Goal: Book appointment/travel/reservation

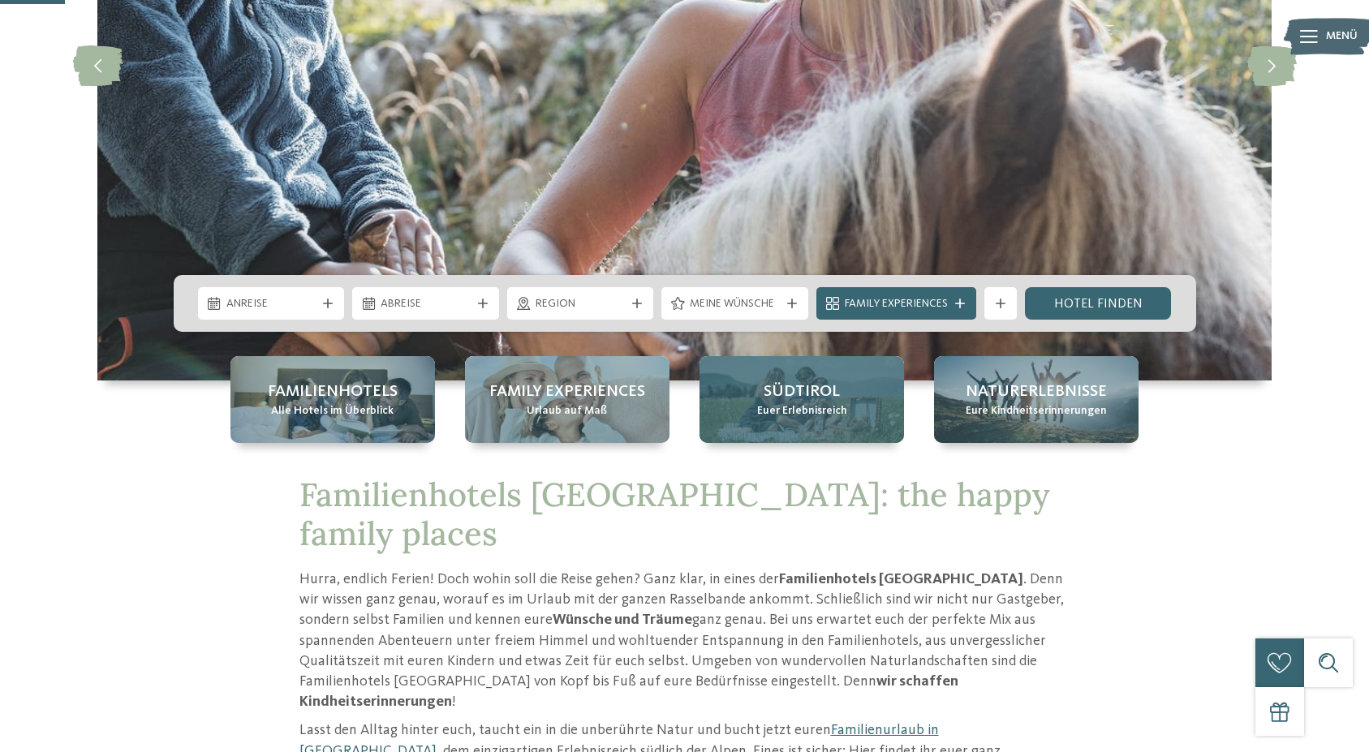
scroll to position [331, 0]
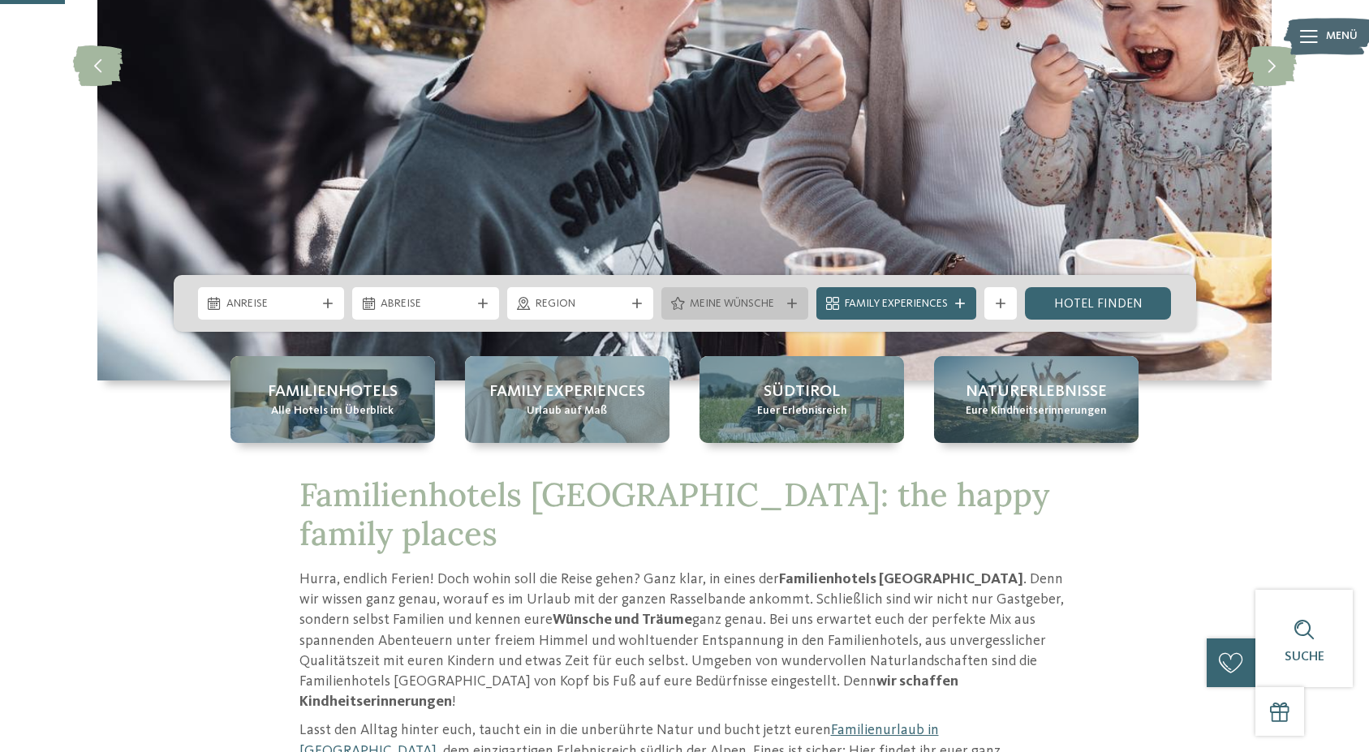
click at [747, 312] on div "Meine Wünsche" at bounding box center [734, 303] width 147 height 32
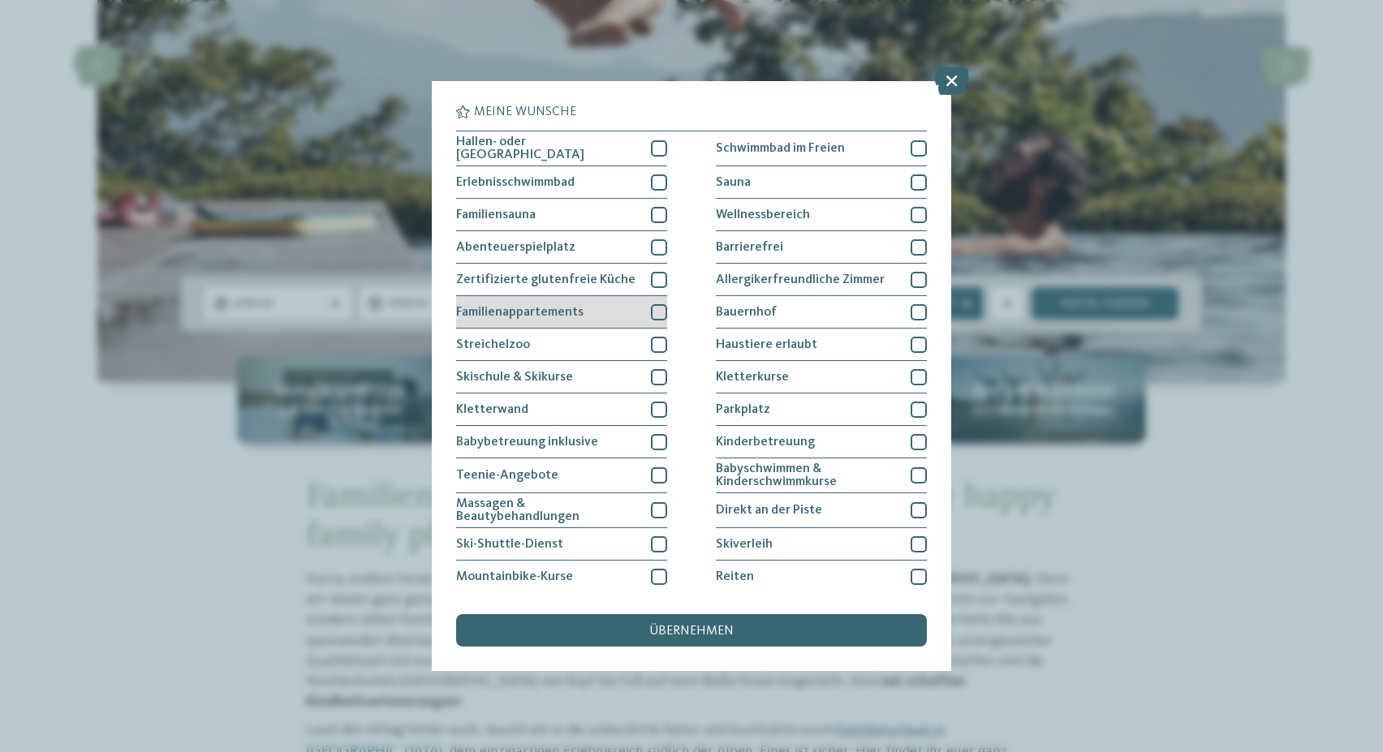
click at [548, 315] on span "Familienappartements" at bounding box center [519, 312] width 127 height 13
click at [625, 312] on div "Familienappartements" at bounding box center [561, 312] width 211 height 32
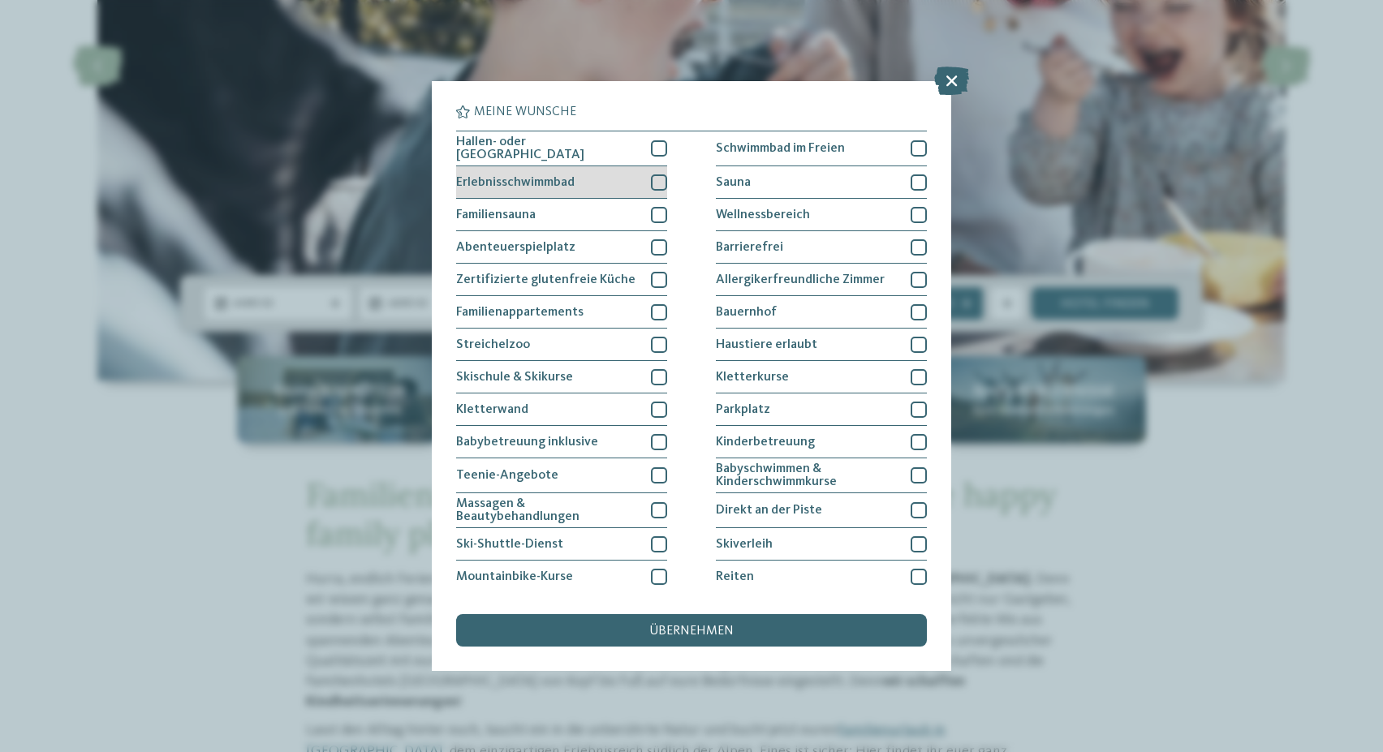
click at [561, 189] on div "Erlebnisschwimmbad" at bounding box center [561, 182] width 211 height 32
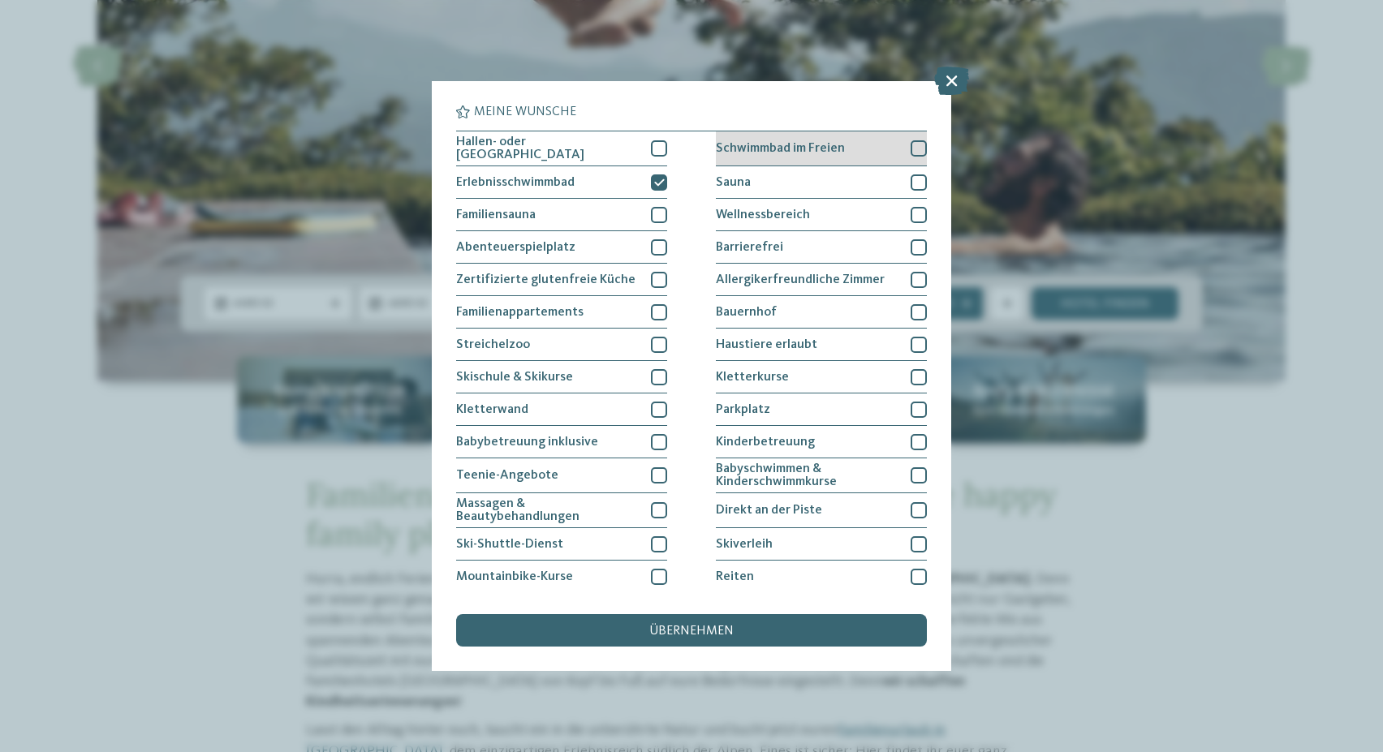
click at [910, 148] on div at bounding box center [918, 148] width 16 height 16
click at [711, 642] on div "übernehmen" at bounding box center [691, 630] width 471 height 32
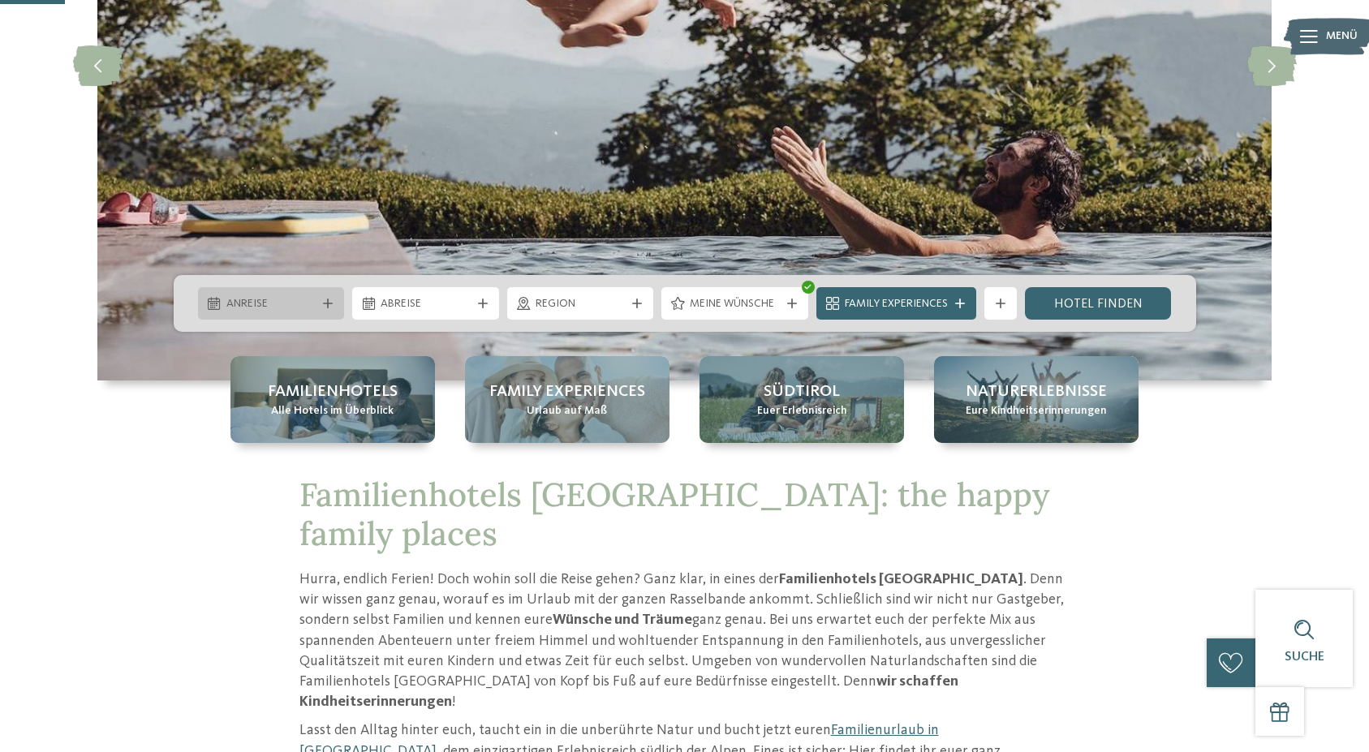
click at [276, 303] on span "Anreise" at bounding box center [271, 304] width 90 height 16
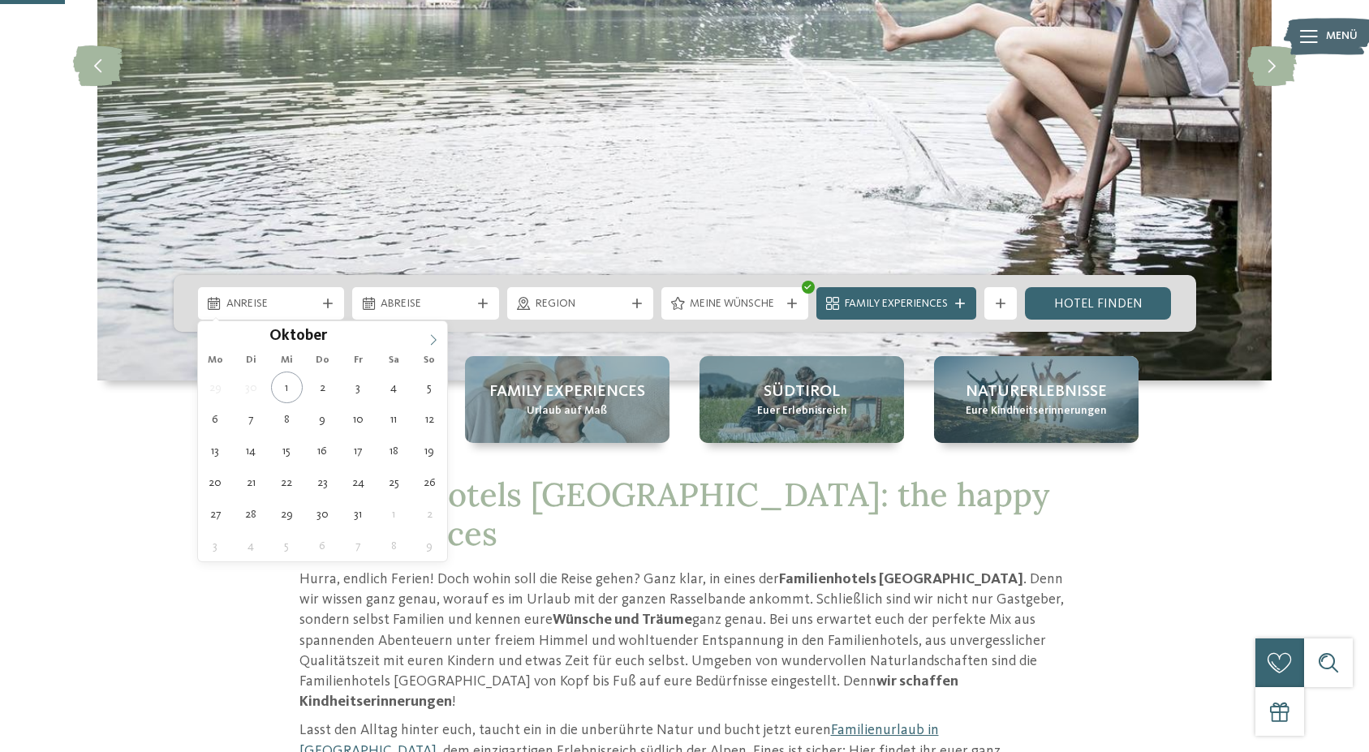
click at [427, 345] on span at bounding box center [433, 335] width 28 height 28
type input "****"
click at [427, 345] on span at bounding box center [433, 335] width 28 height 28
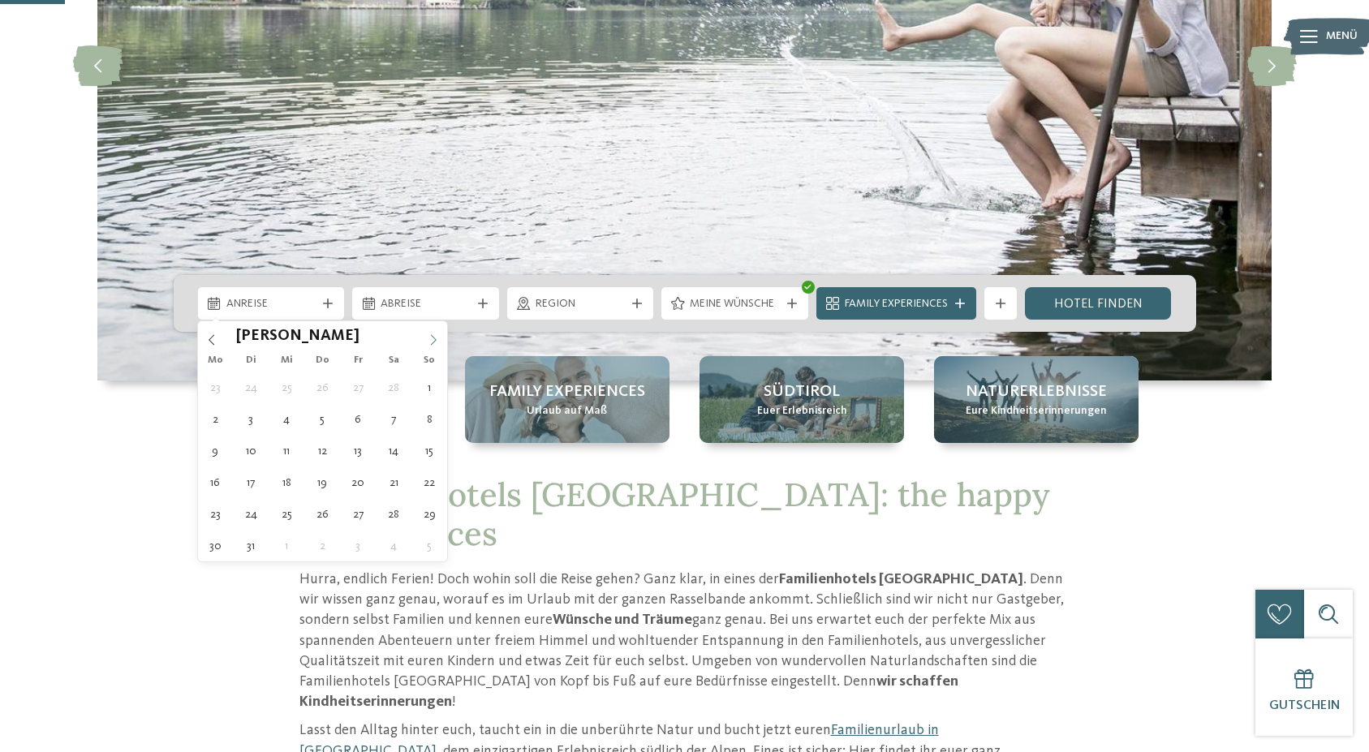
click at [427, 345] on span at bounding box center [433, 335] width 28 height 28
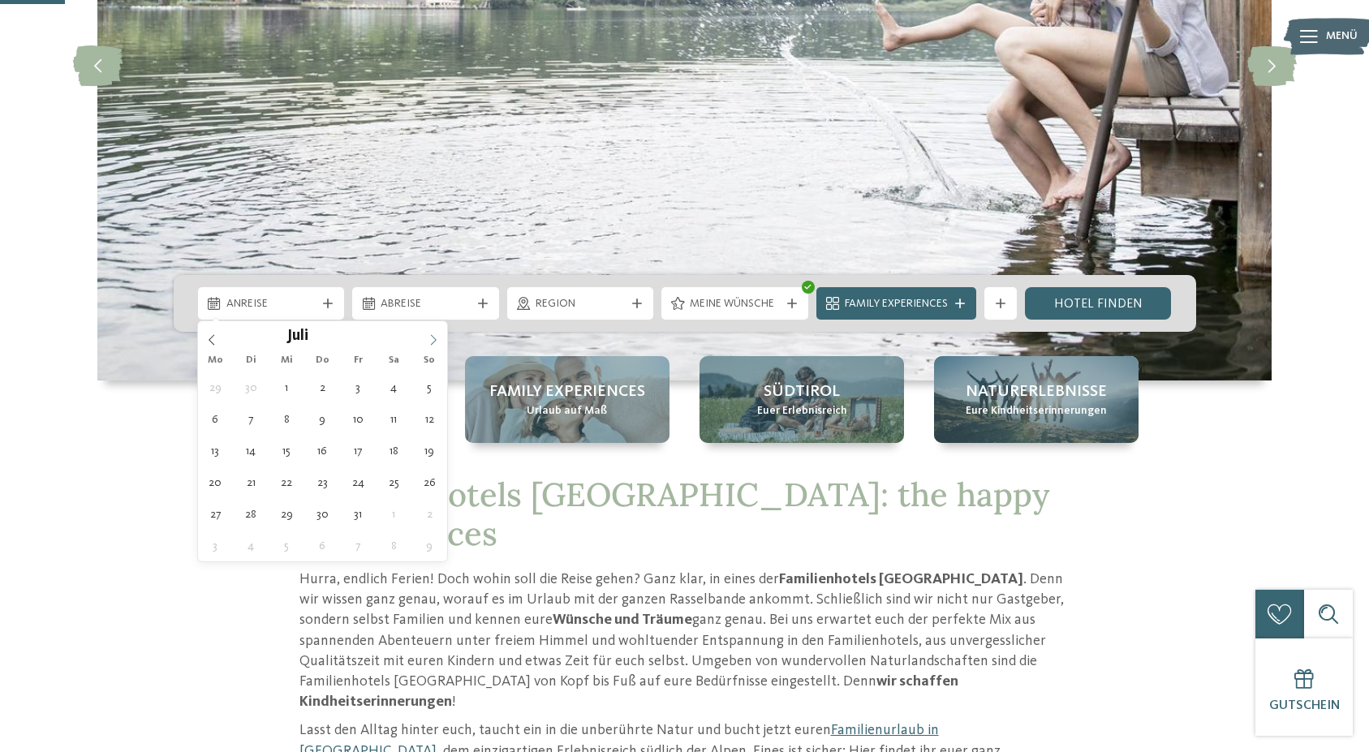
click at [427, 340] on span at bounding box center [433, 335] width 28 height 28
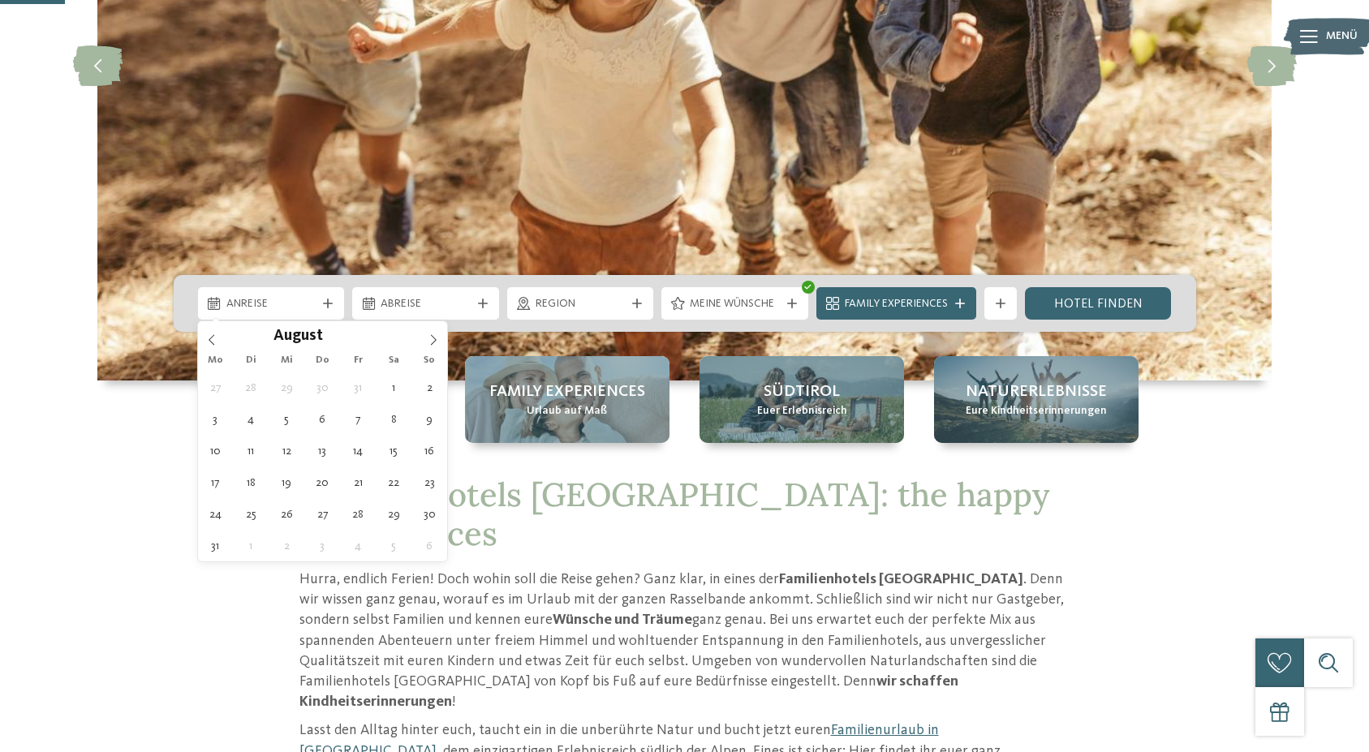
type div "10.08.2026"
type input "****"
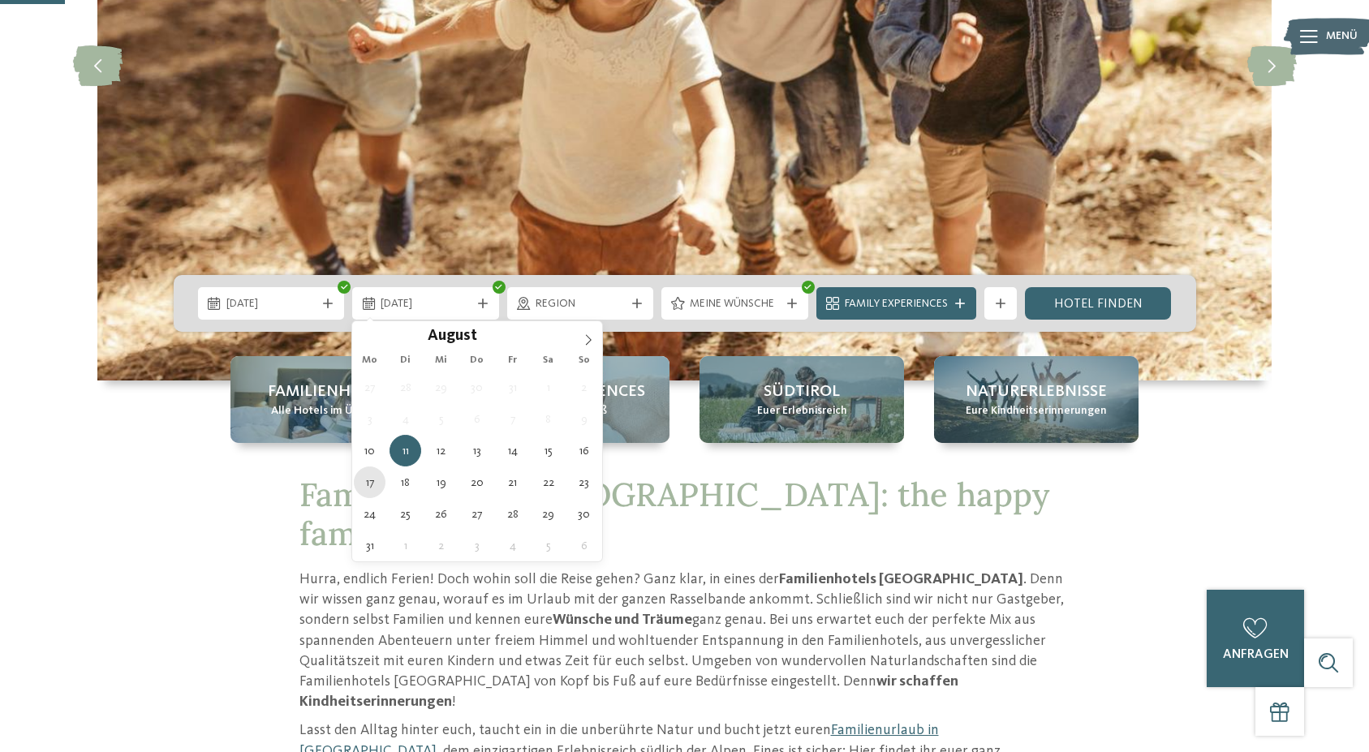
type div "17.08.2026"
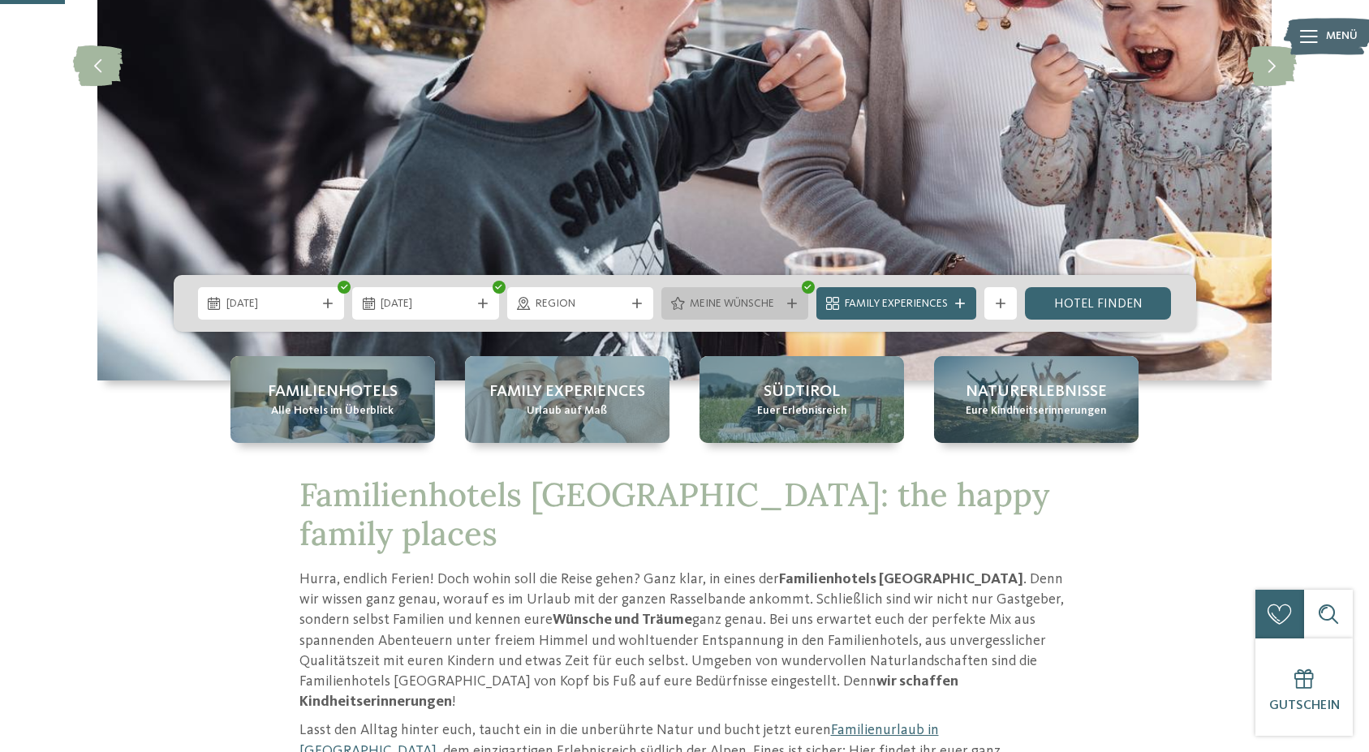
click at [712, 303] on span "Meine Wünsche" at bounding box center [735, 304] width 90 height 16
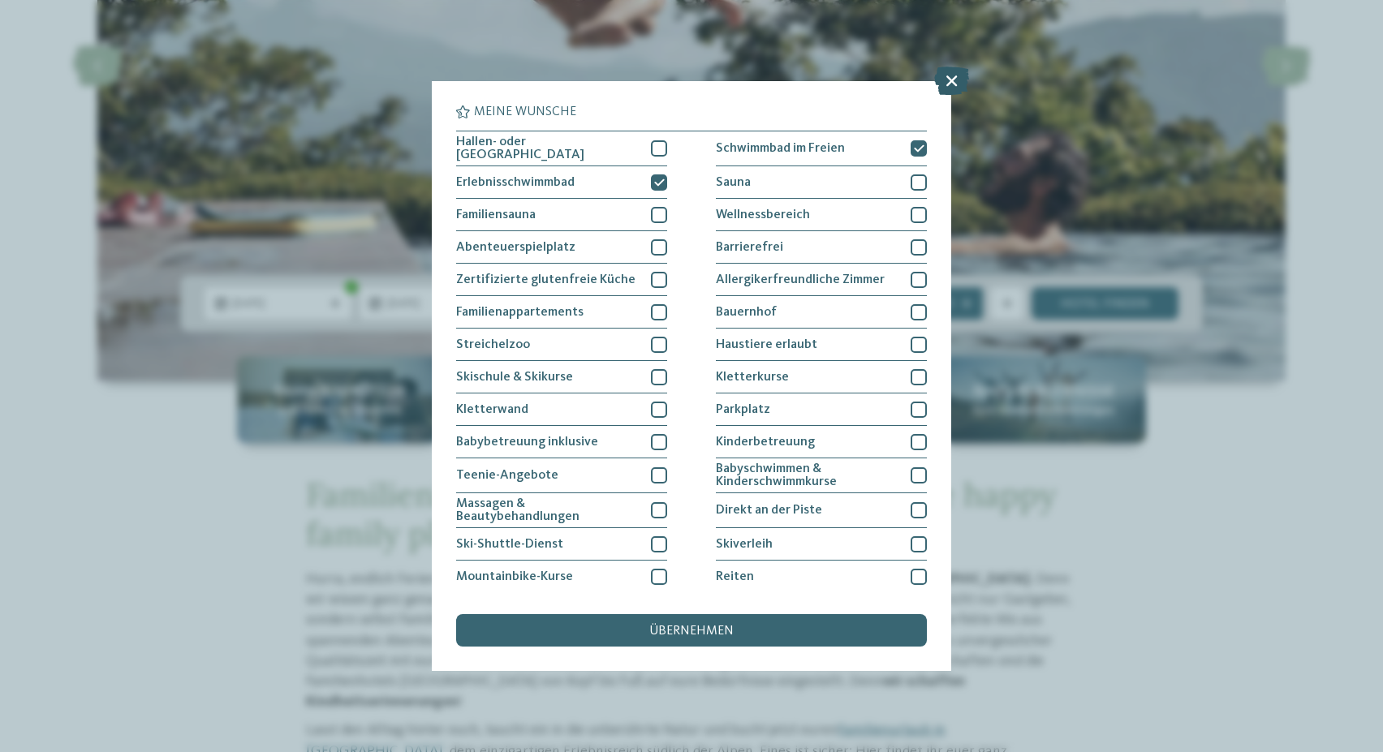
click at [946, 75] on icon at bounding box center [951, 81] width 35 height 28
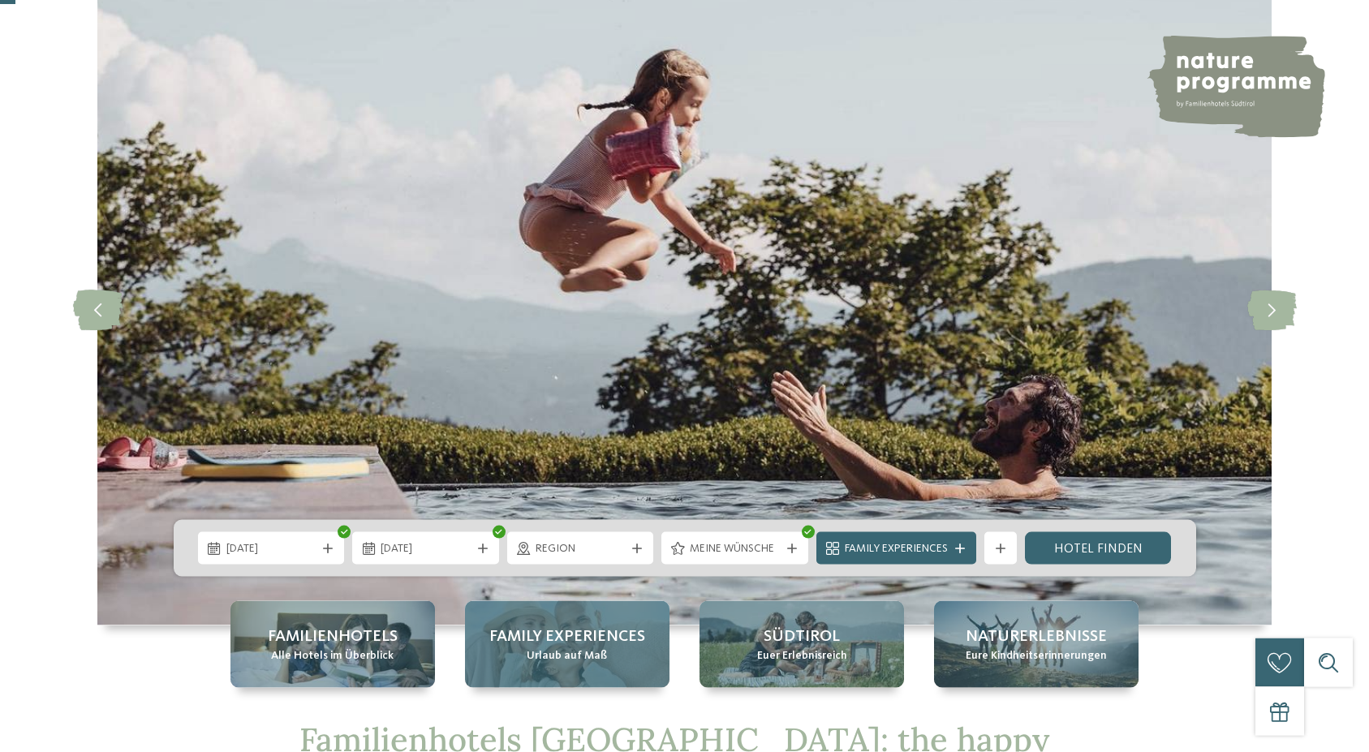
scroll to position [248, 0]
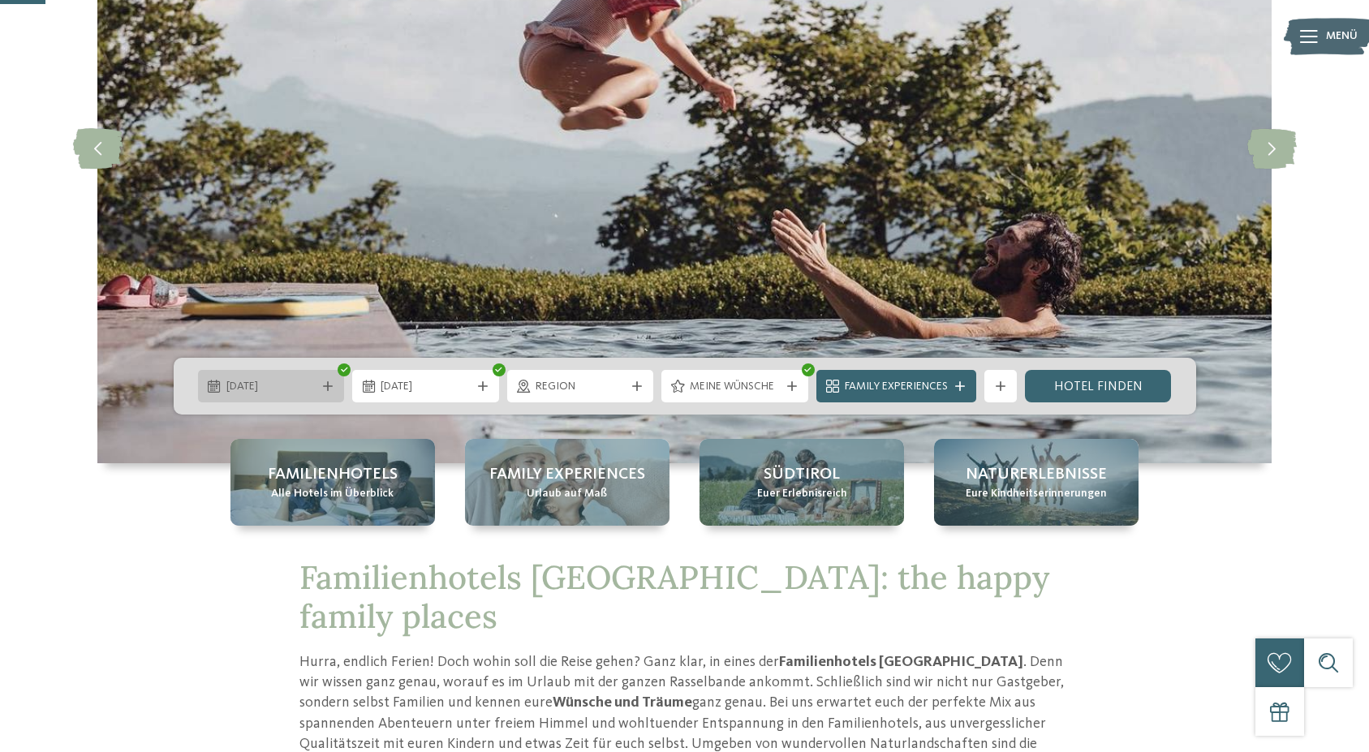
click at [308, 389] on span "10.08.2026" at bounding box center [271, 387] width 90 height 16
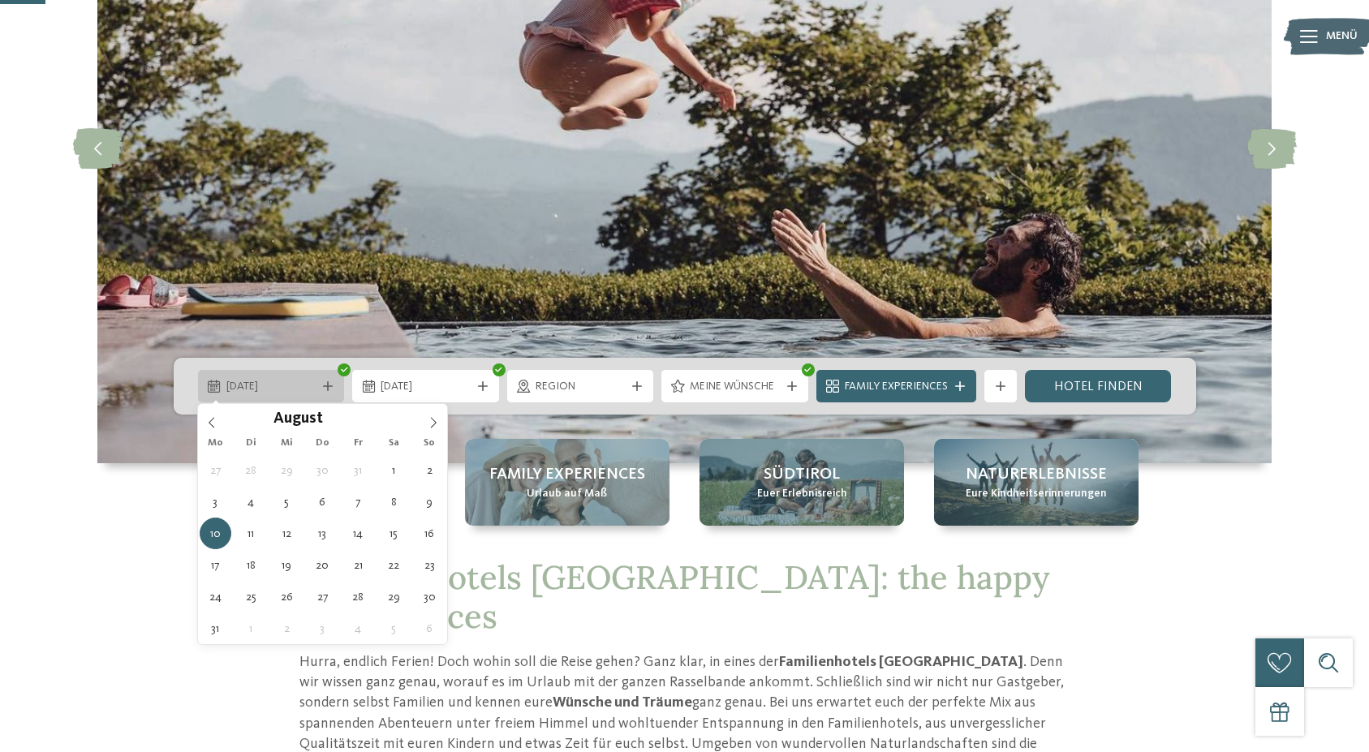
click at [308, 389] on span "10.08.2026" at bounding box center [271, 387] width 90 height 16
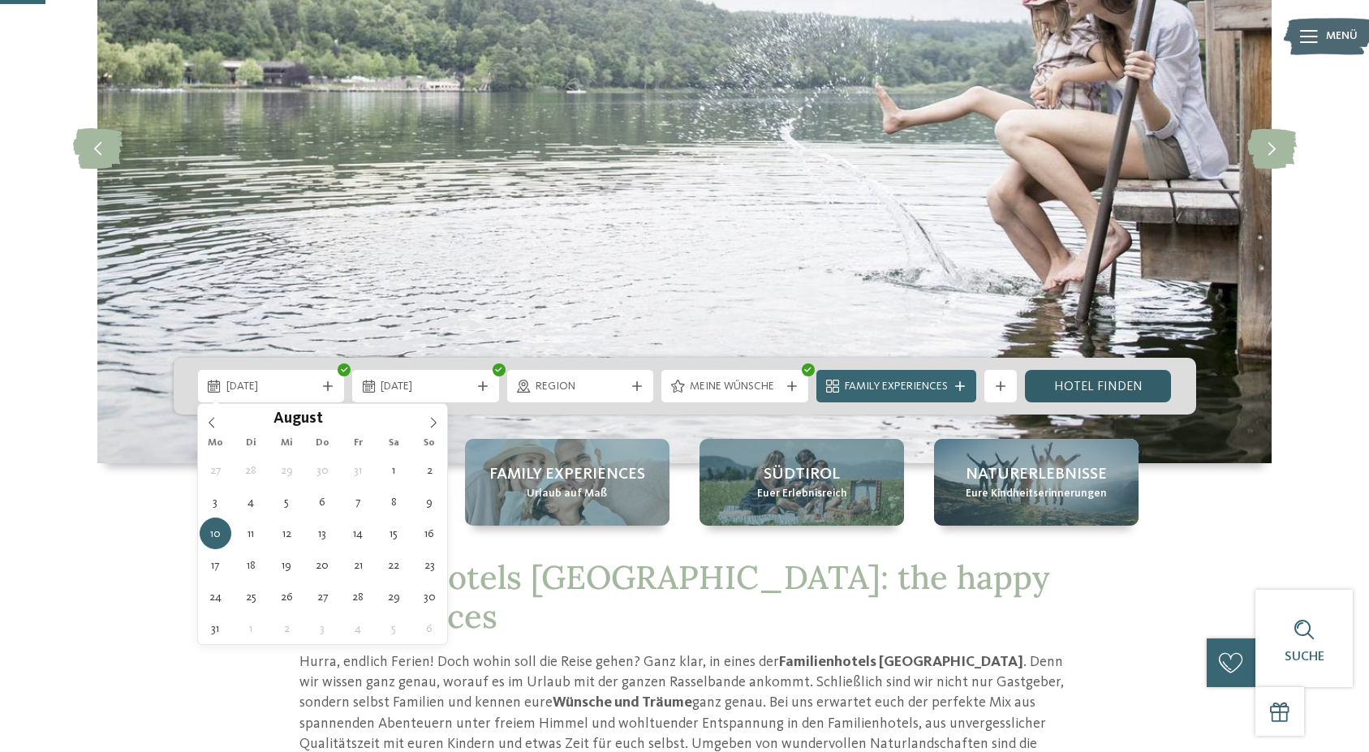
click at [1137, 384] on link "Hotel finden" at bounding box center [1098, 386] width 147 height 32
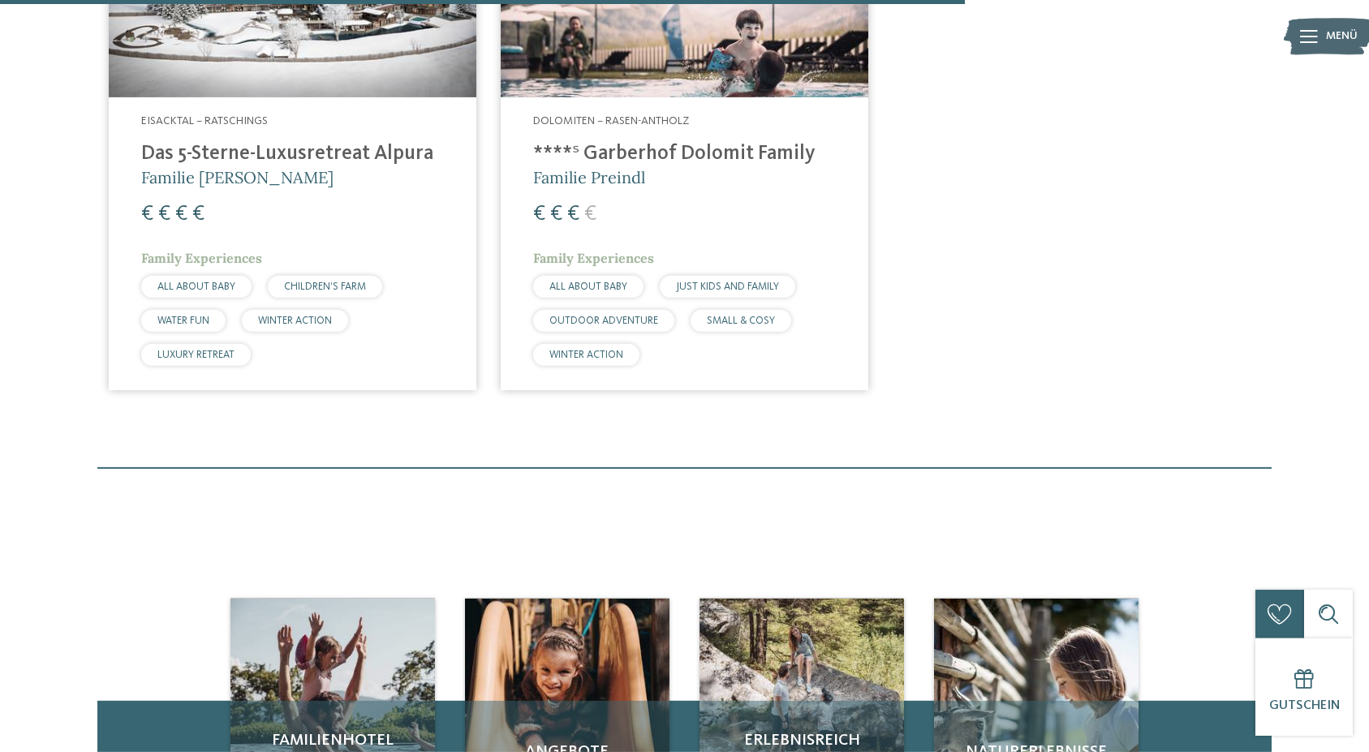
scroll to position [733, 0]
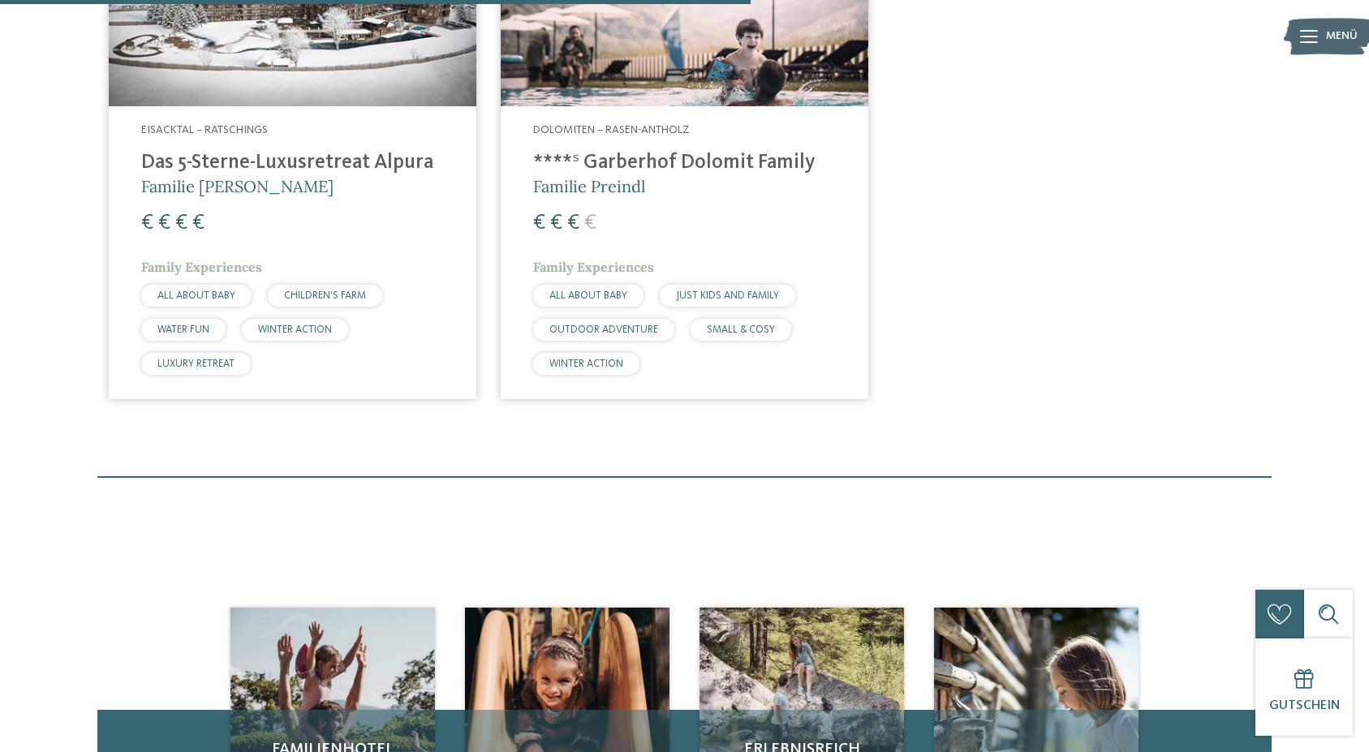
click at [665, 153] on h4 "****ˢ Garberhof Dolomit Family" at bounding box center [684, 163] width 303 height 24
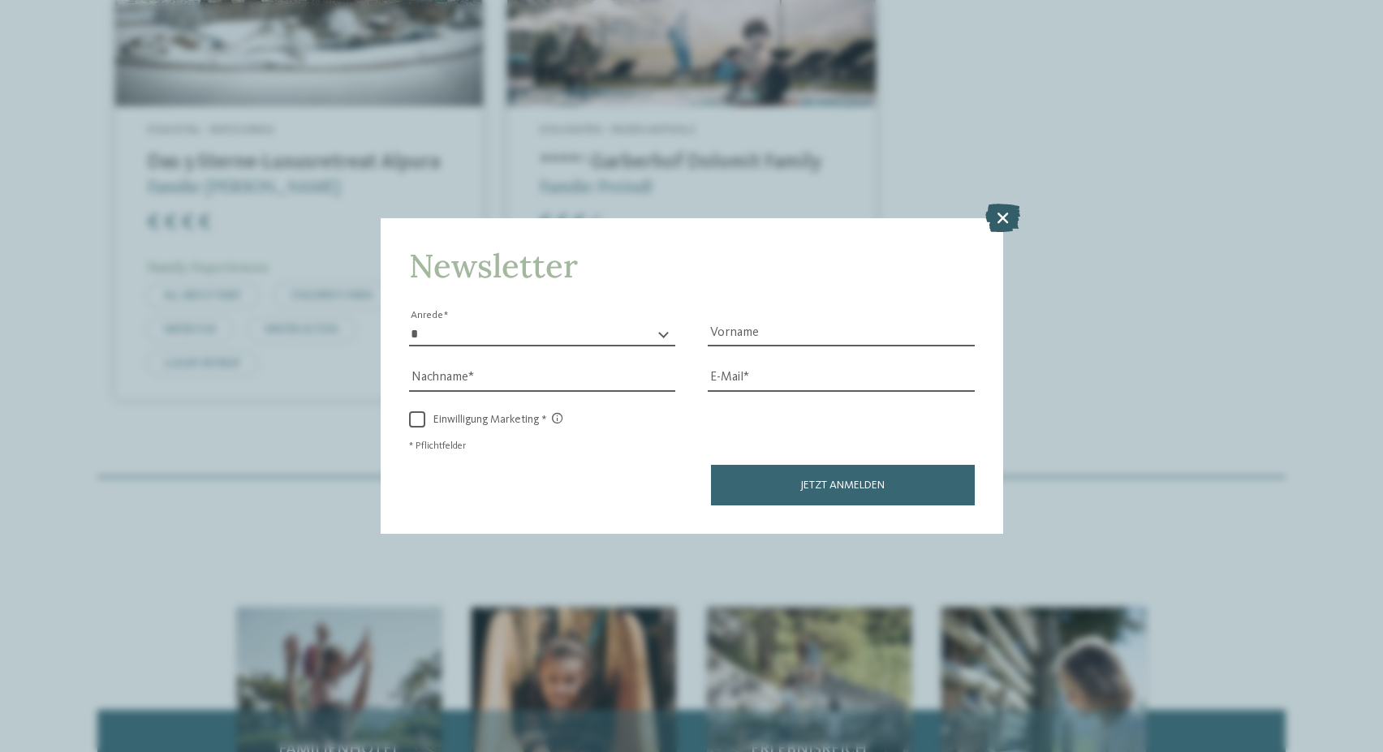
click at [1004, 210] on icon at bounding box center [1002, 218] width 35 height 28
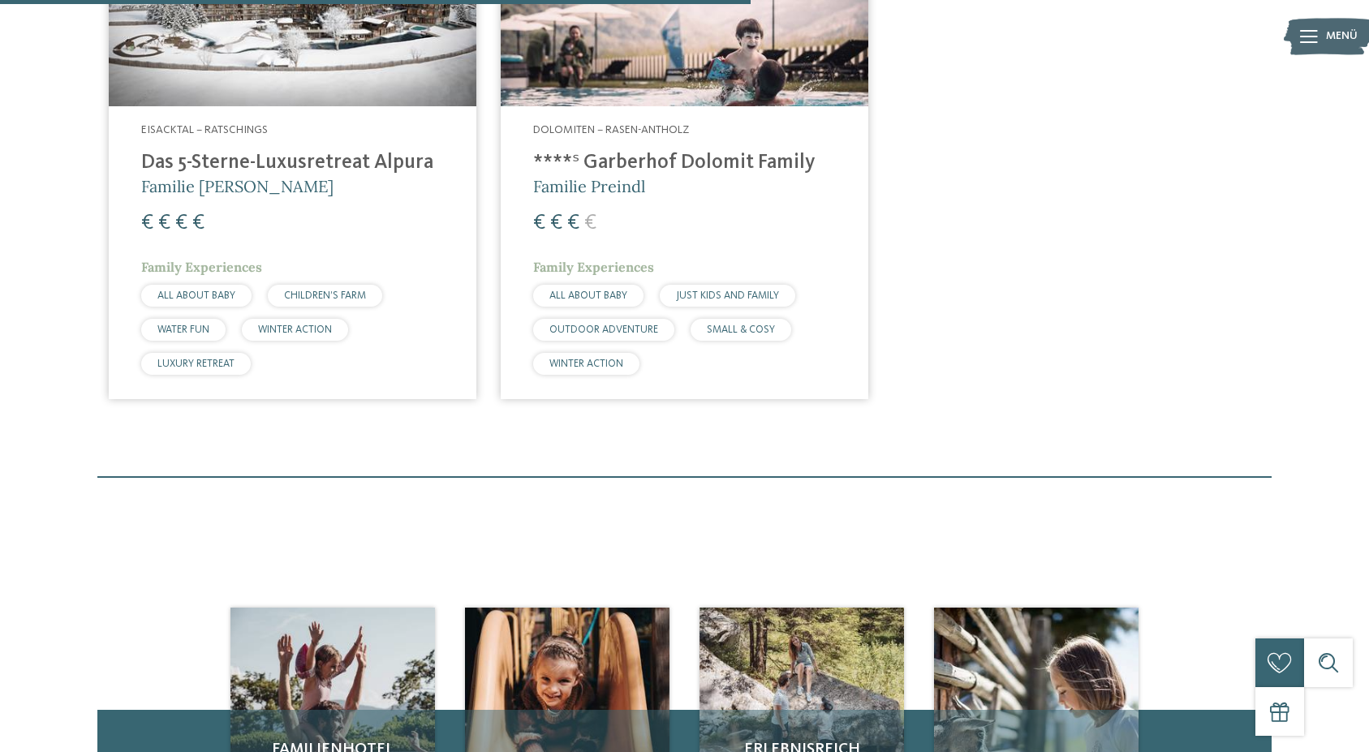
scroll to position [1065, 0]
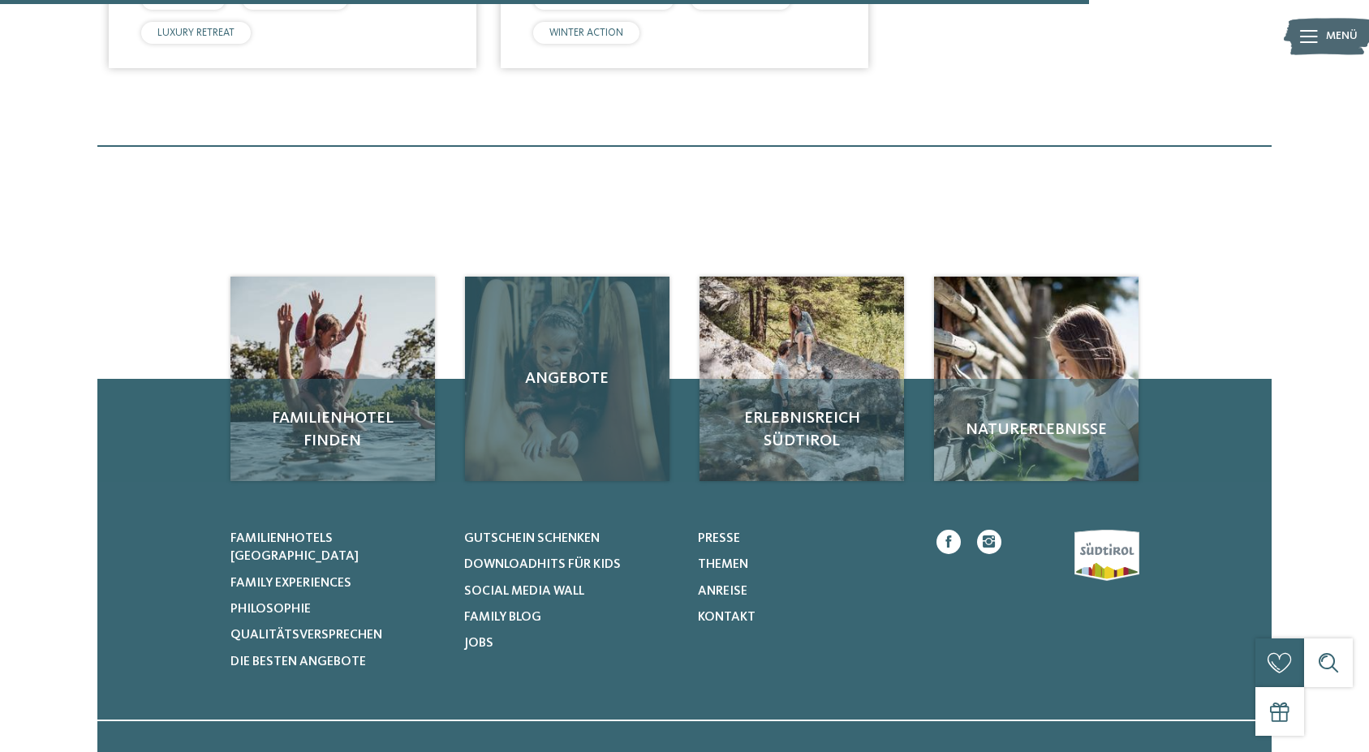
click at [586, 413] on div "Angebote" at bounding box center [567, 379] width 204 height 204
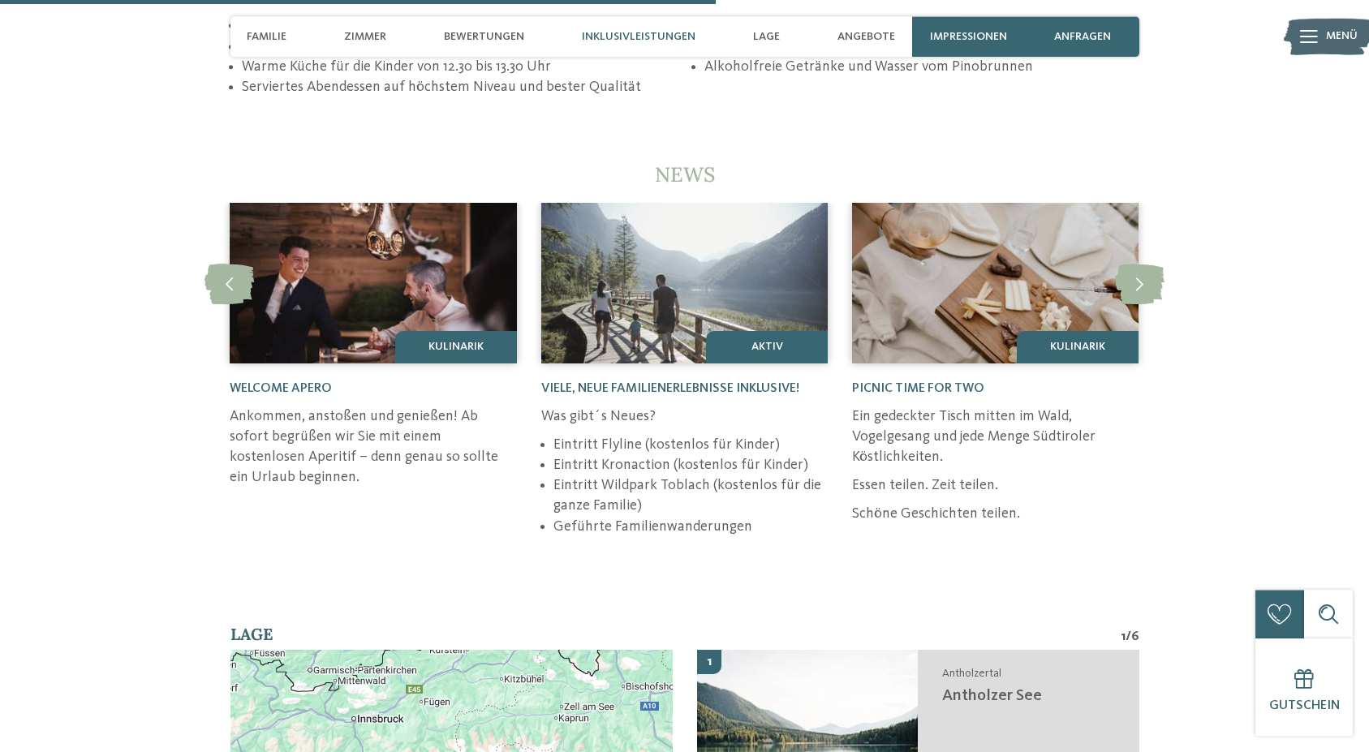
scroll to position [3559, 0]
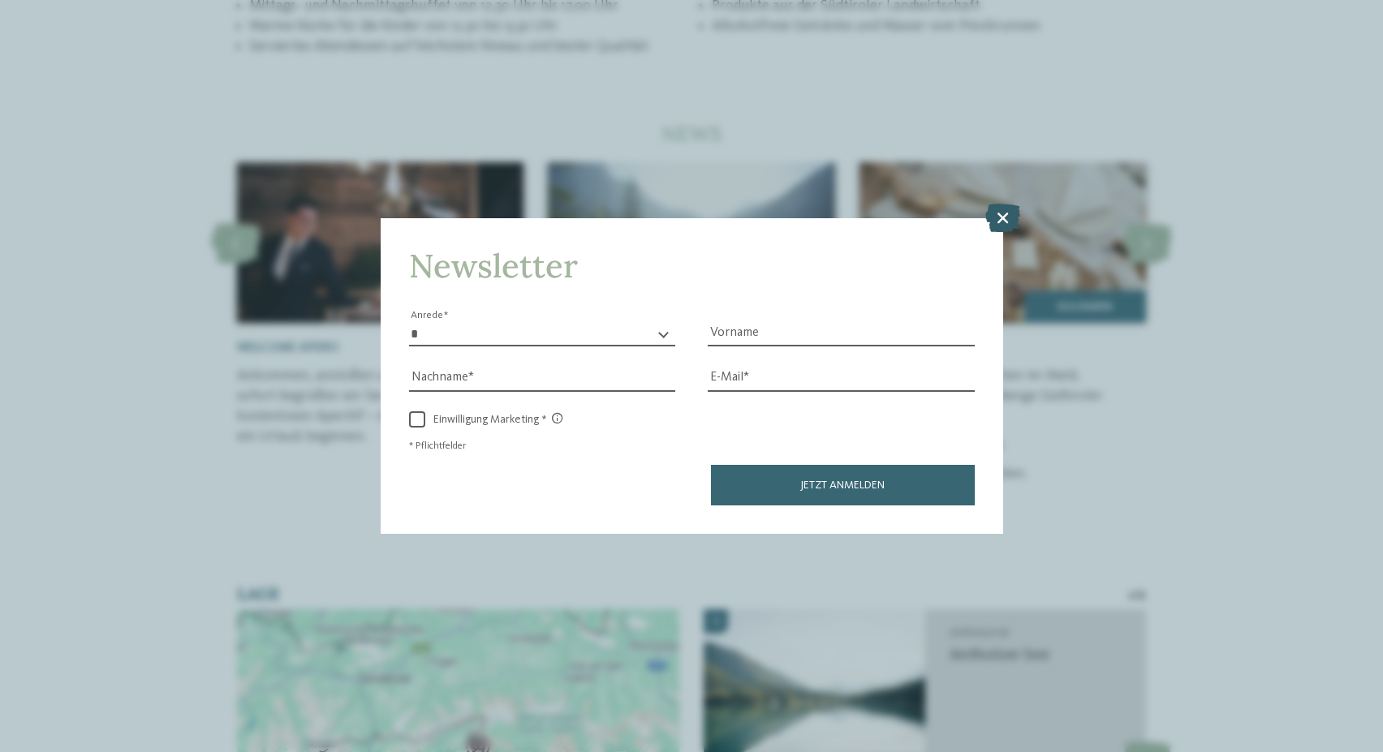
click at [1000, 208] on icon at bounding box center [1002, 218] width 35 height 28
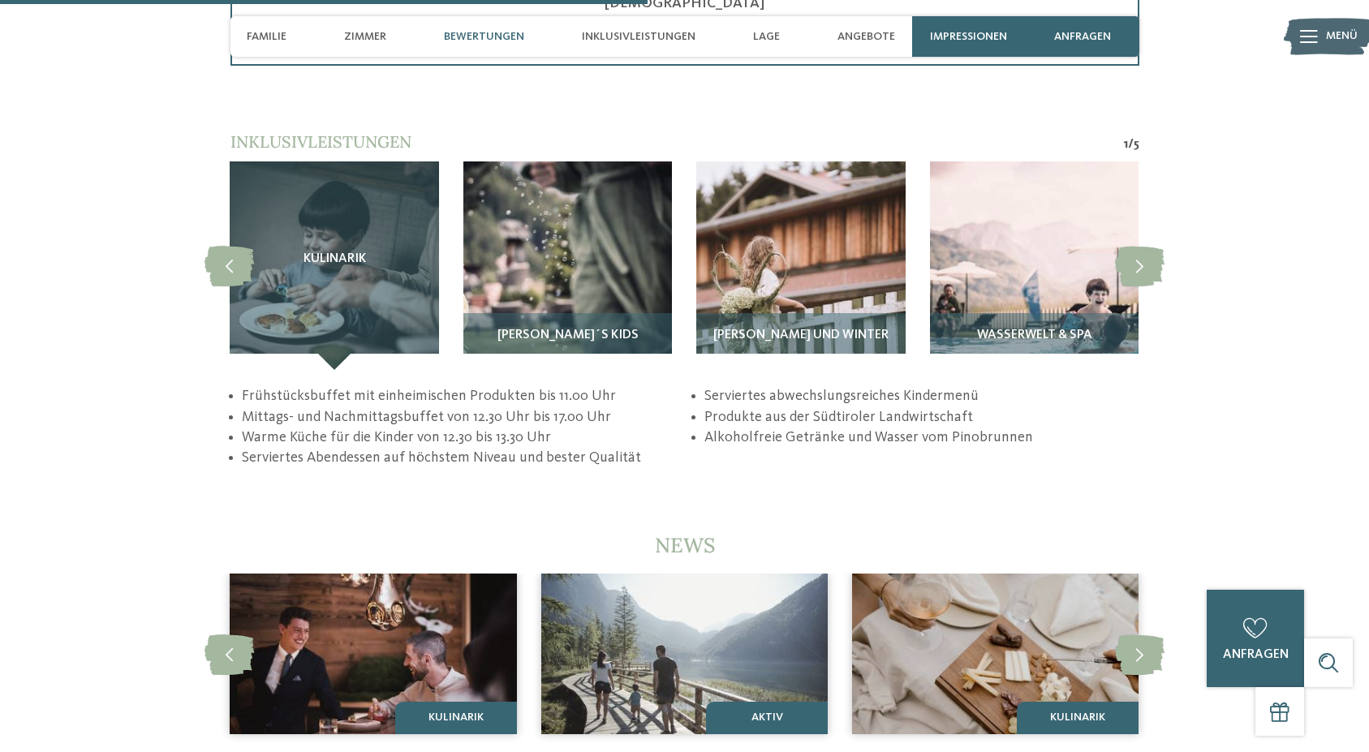
scroll to position [2814, 0]
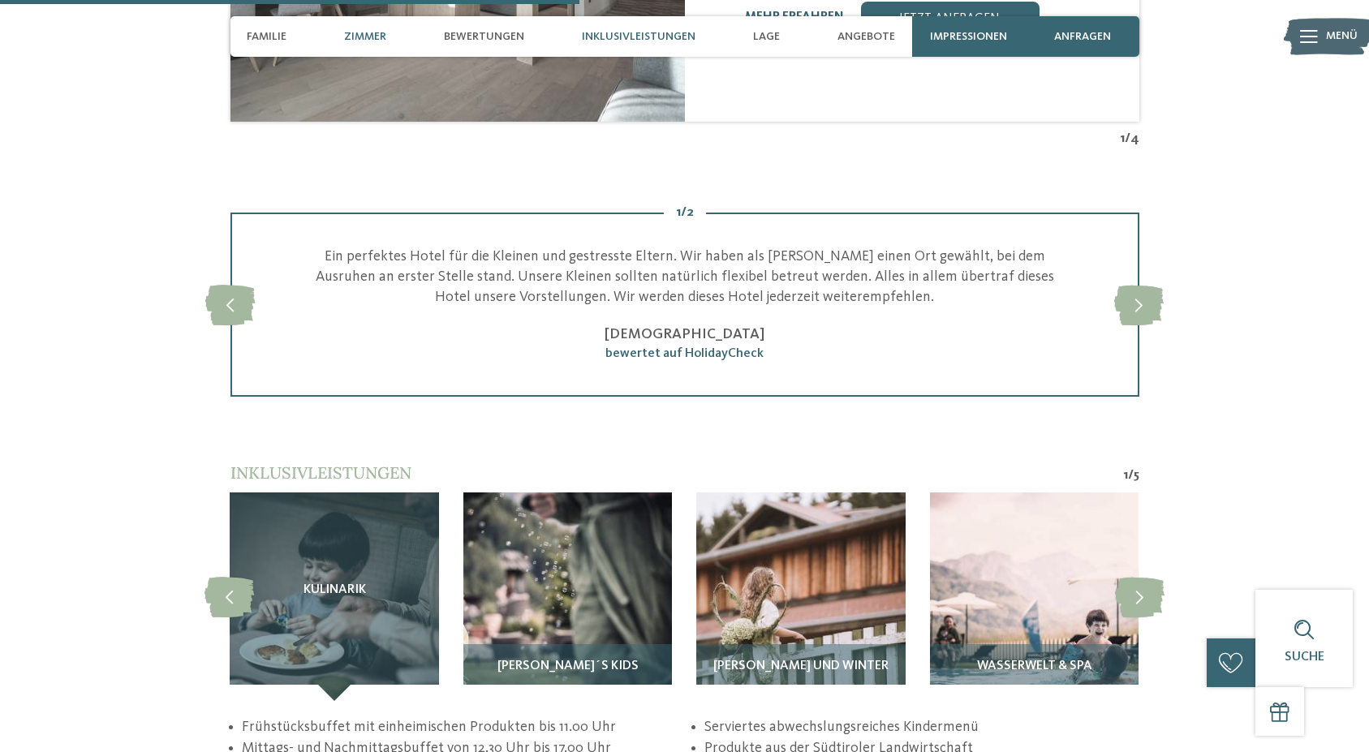
click at [660, 37] on span "Inklusivleistungen" at bounding box center [639, 37] width 114 height 14
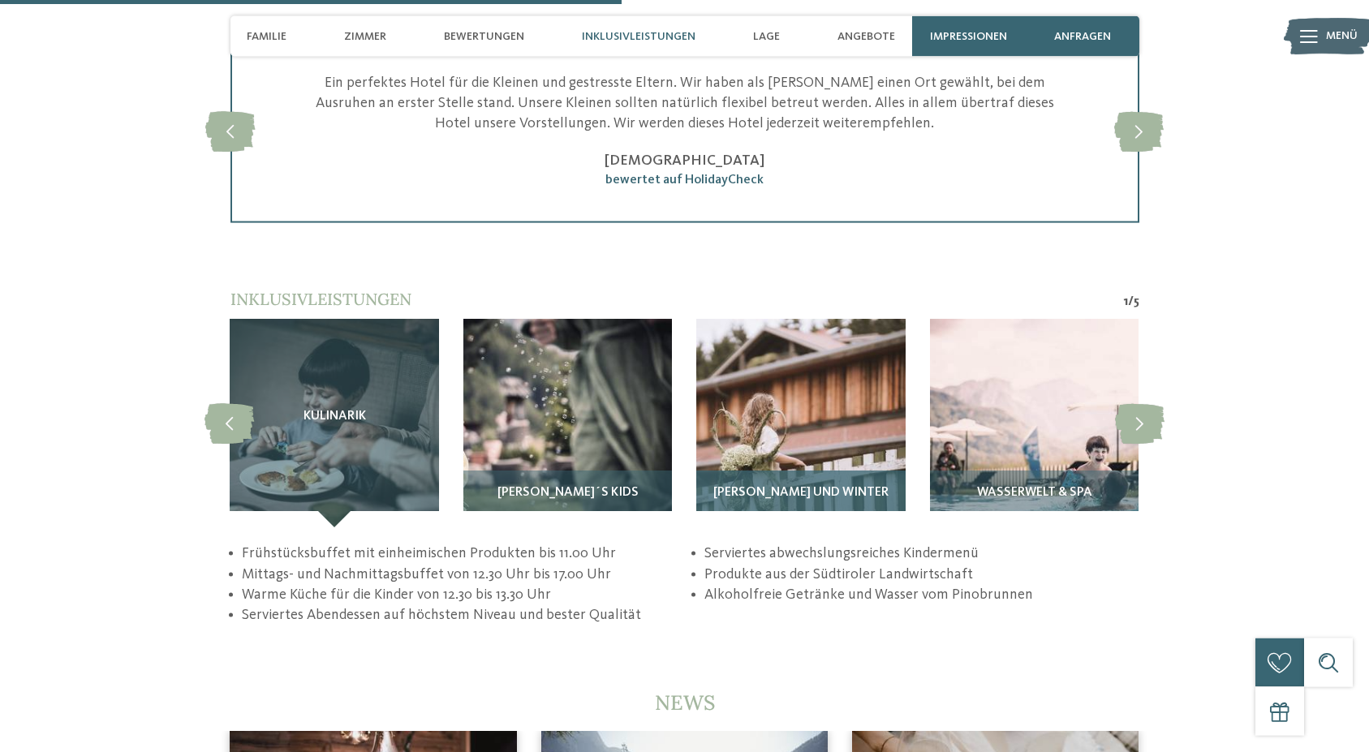
scroll to position [2947, 0]
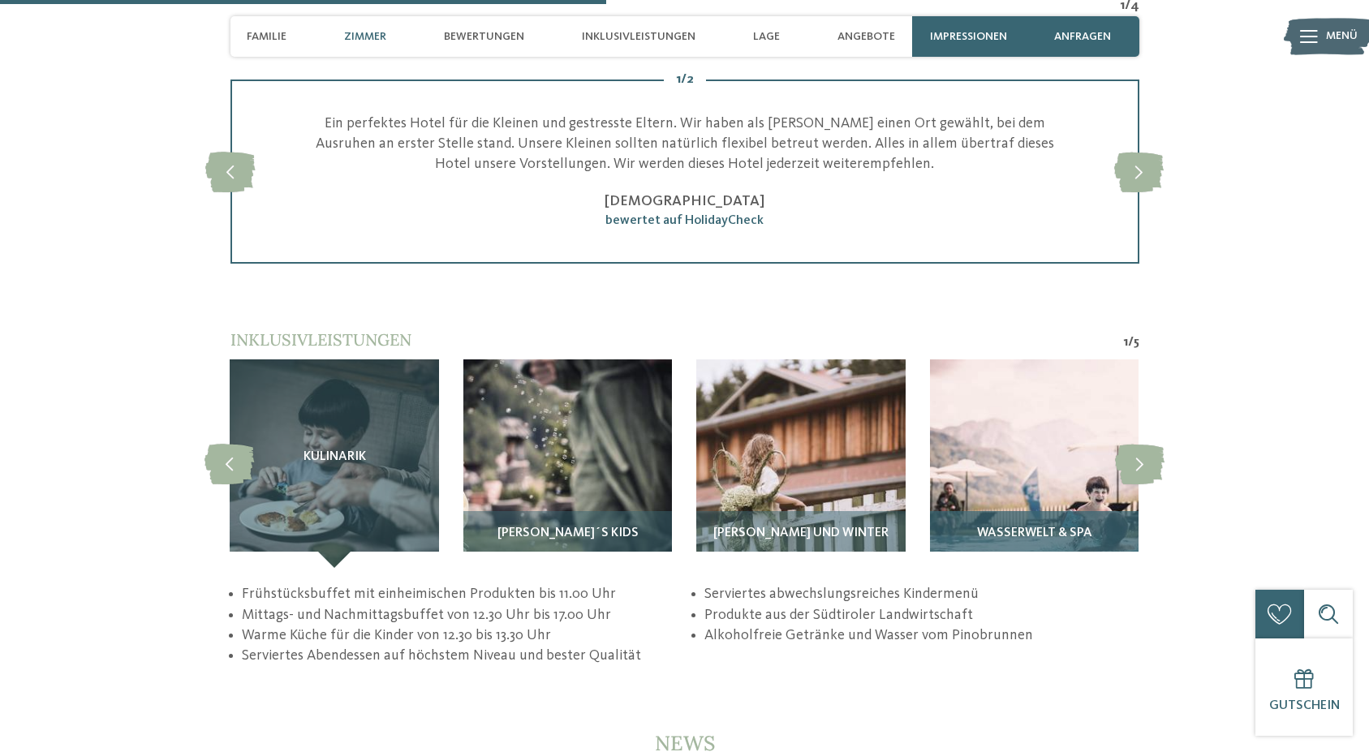
click at [991, 475] on img at bounding box center [1034, 463] width 209 height 209
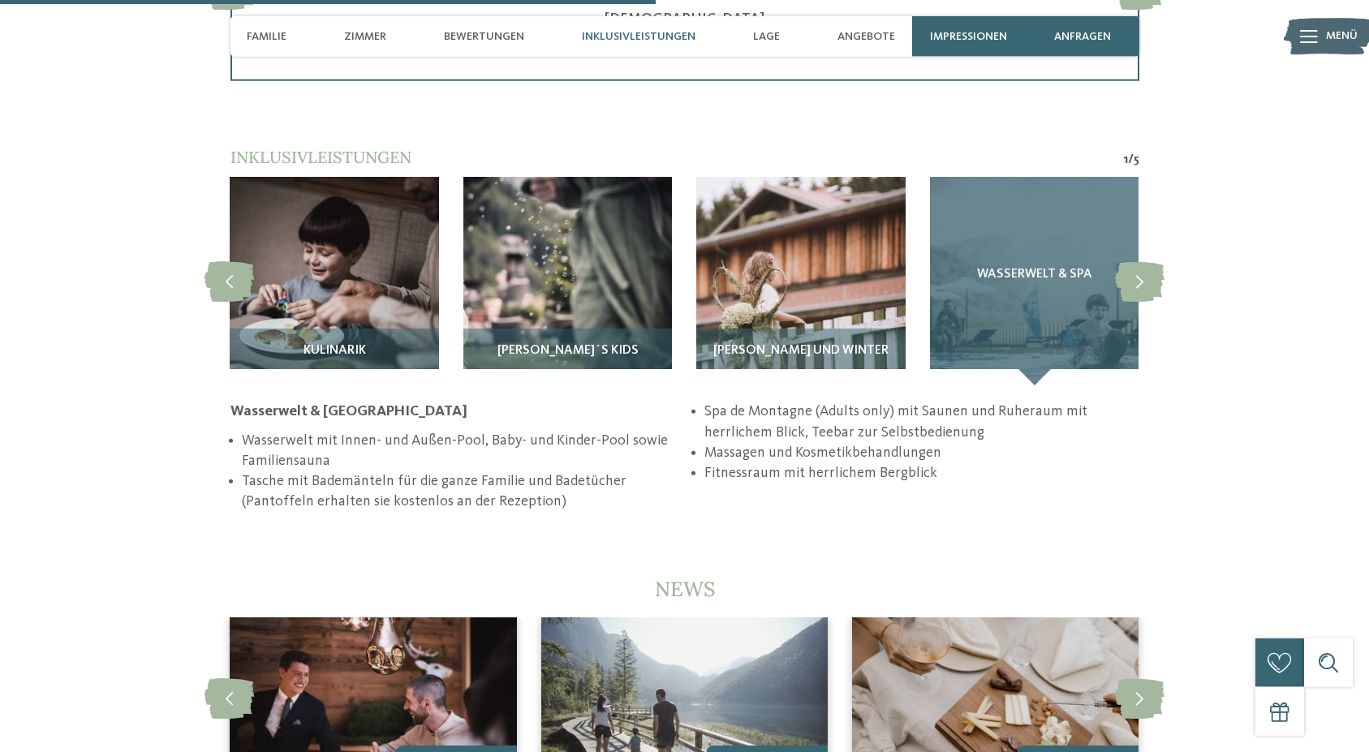
scroll to position [3195, 0]
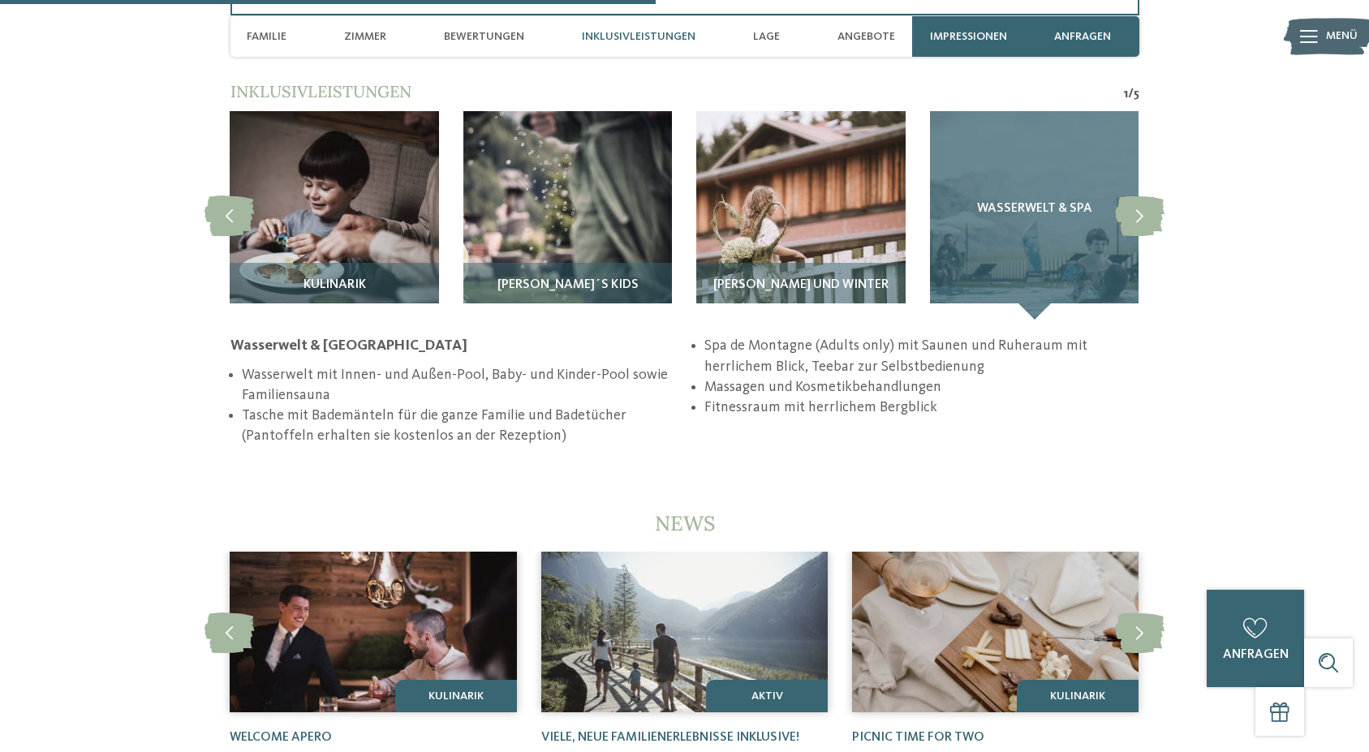
click at [1061, 245] on div "Wasserwelt & Spa" at bounding box center [1034, 215] width 209 height 209
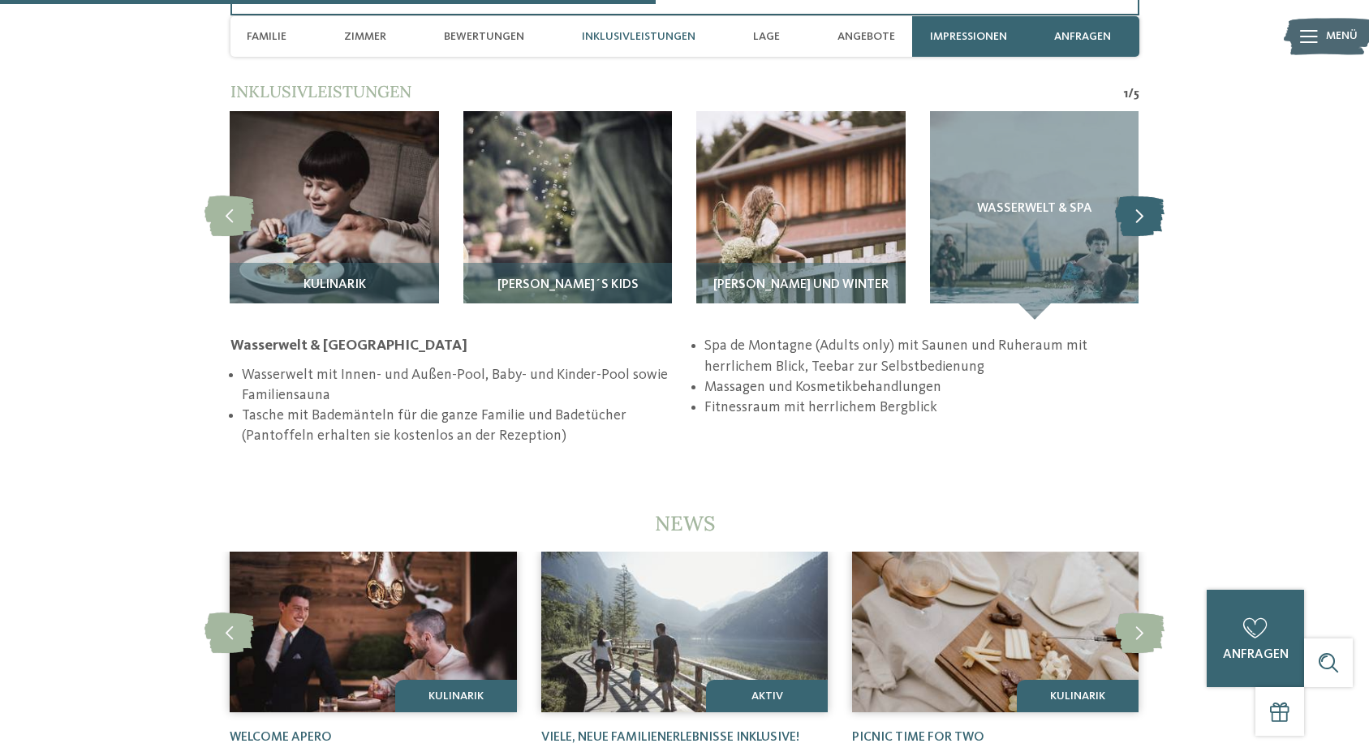
click at [1131, 223] on icon at bounding box center [1139, 216] width 49 height 41
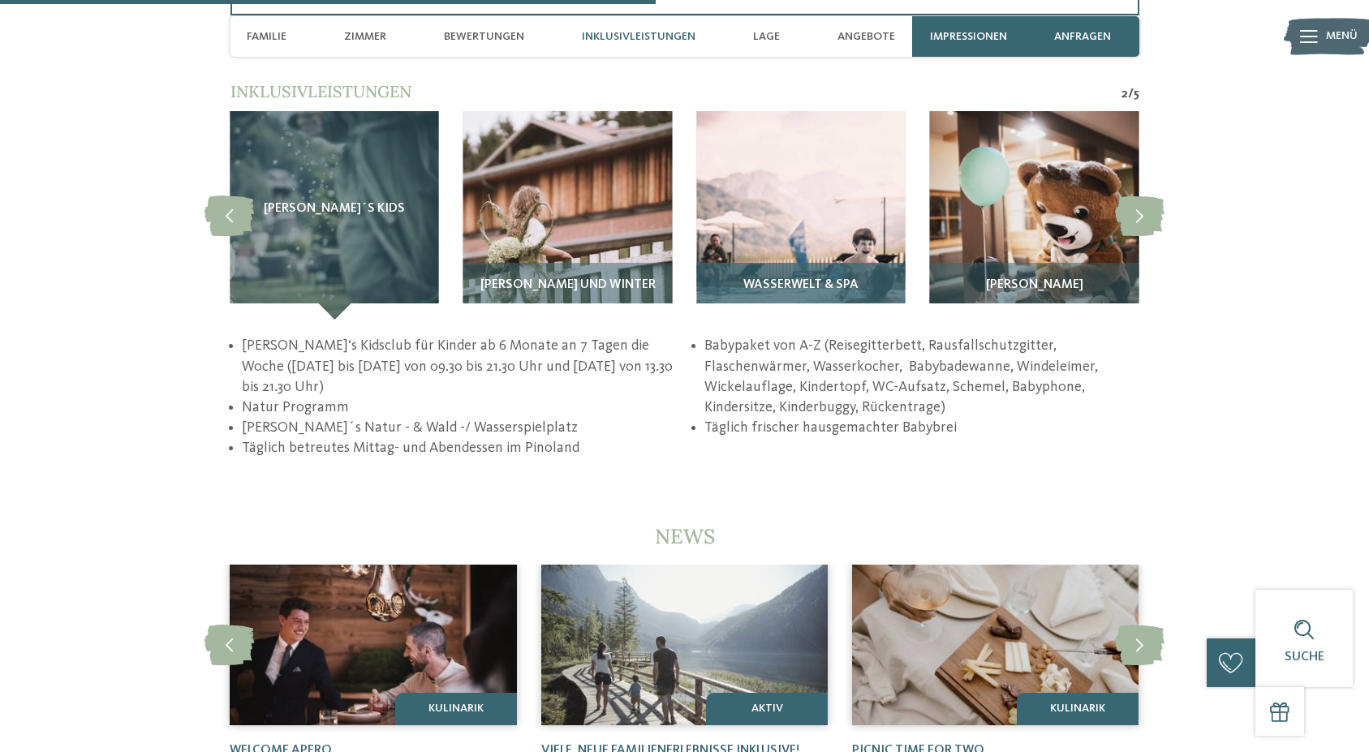
click at [824, 252] on img at bounding box center [800, 215] width 209 height 209
